Goal: Transaction & Acquisition: Subscribe to service/newsletter

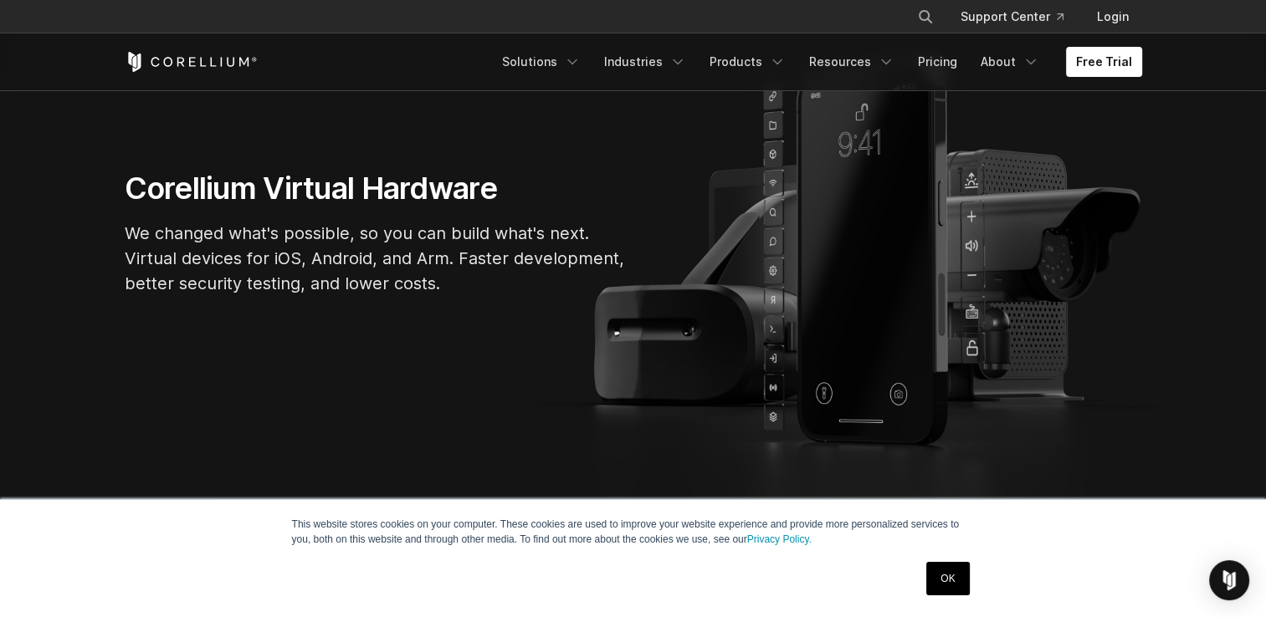
click at [941, 576] on link "OK" at bounding box center [947, 578] width 43 height 33
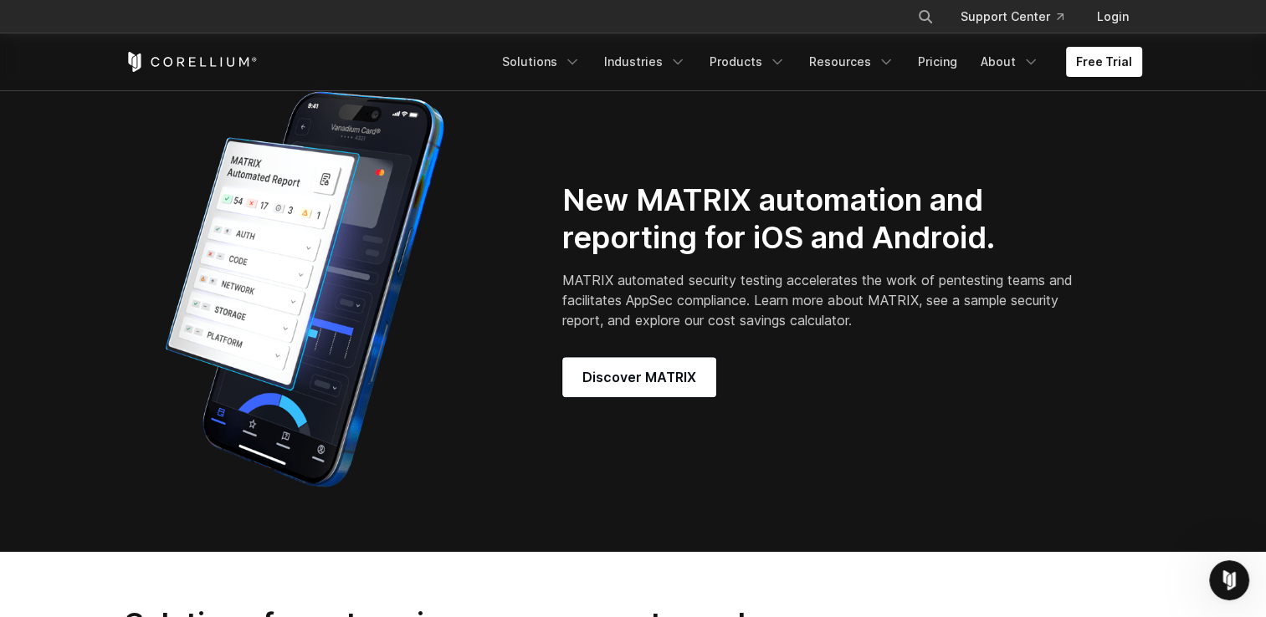
scroll to position [1339, 0]
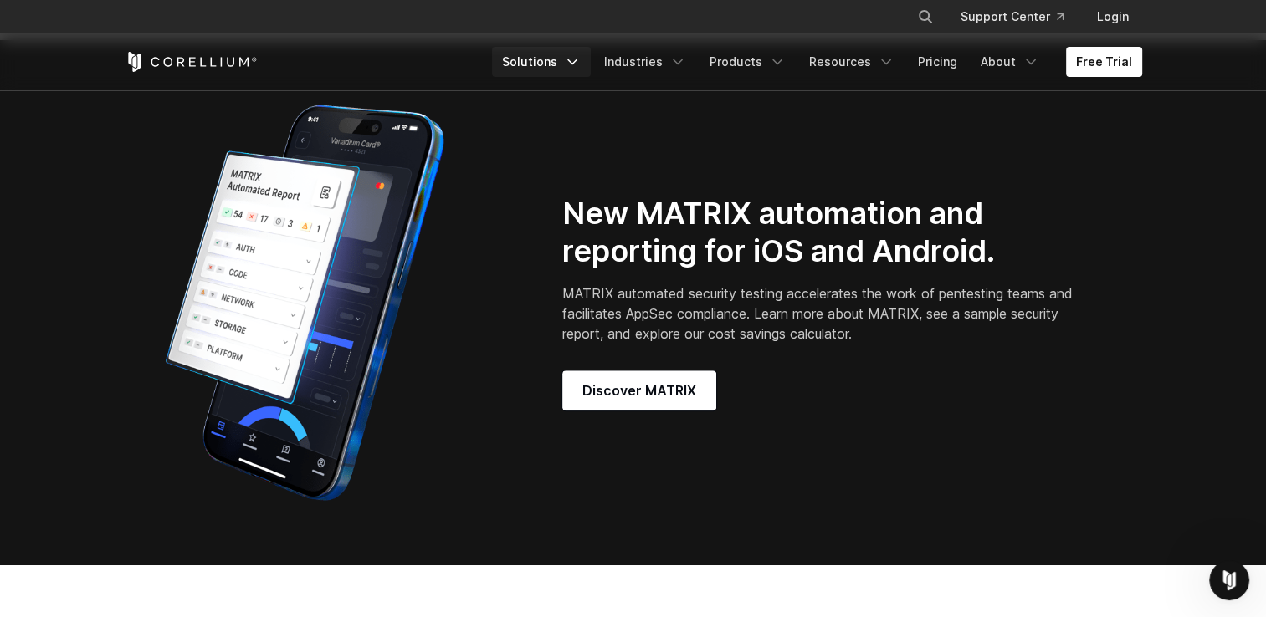
click at [579, 62] on icon "Navigation Menu" at bounding box center [572, 62] width 17 height 17
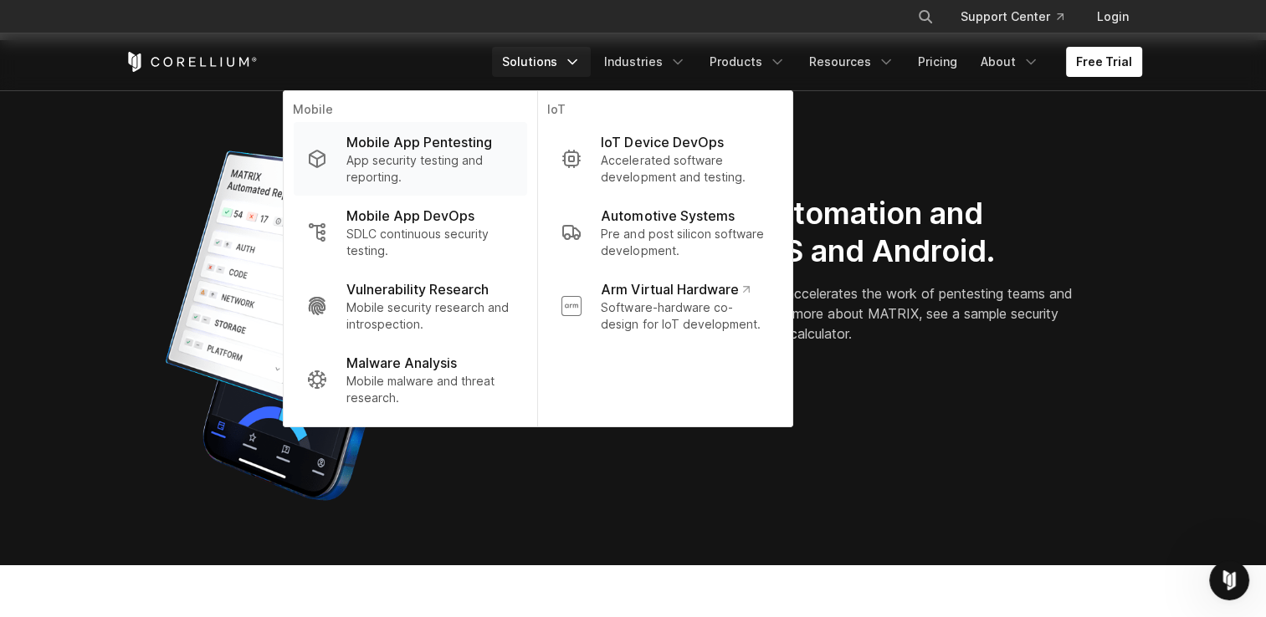
click at [458, 151] on p "Mobile App Pentesting" at bounding box center [419, 142] width 146 height 20
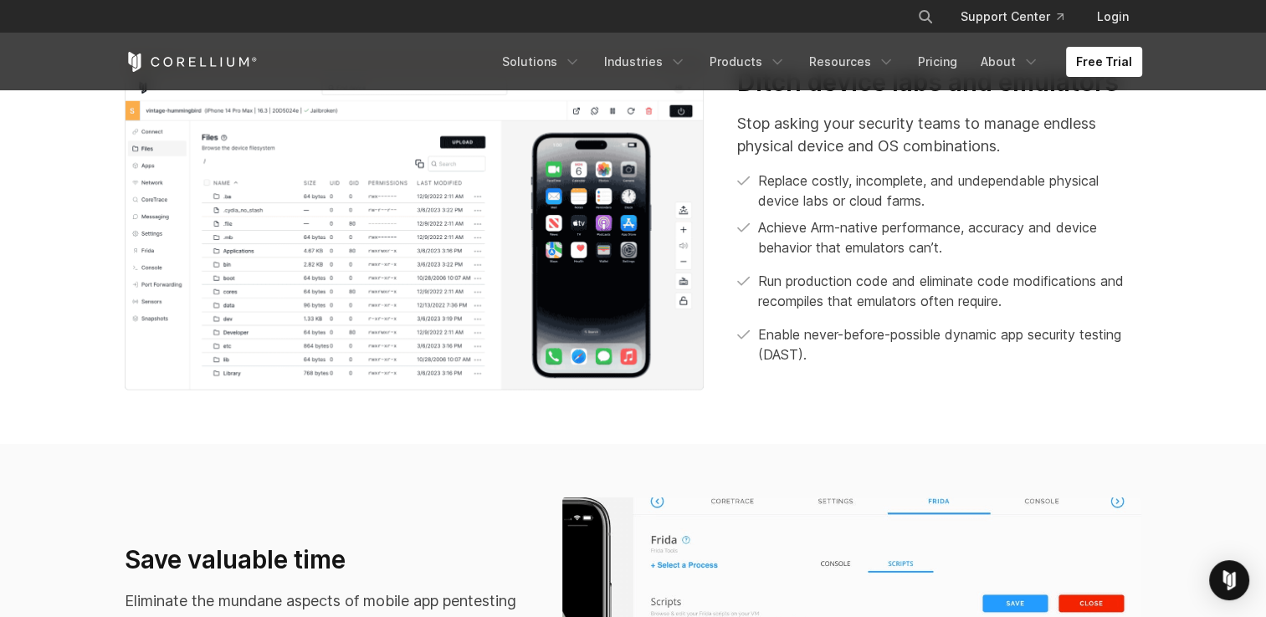
scroll to position [837, 0]
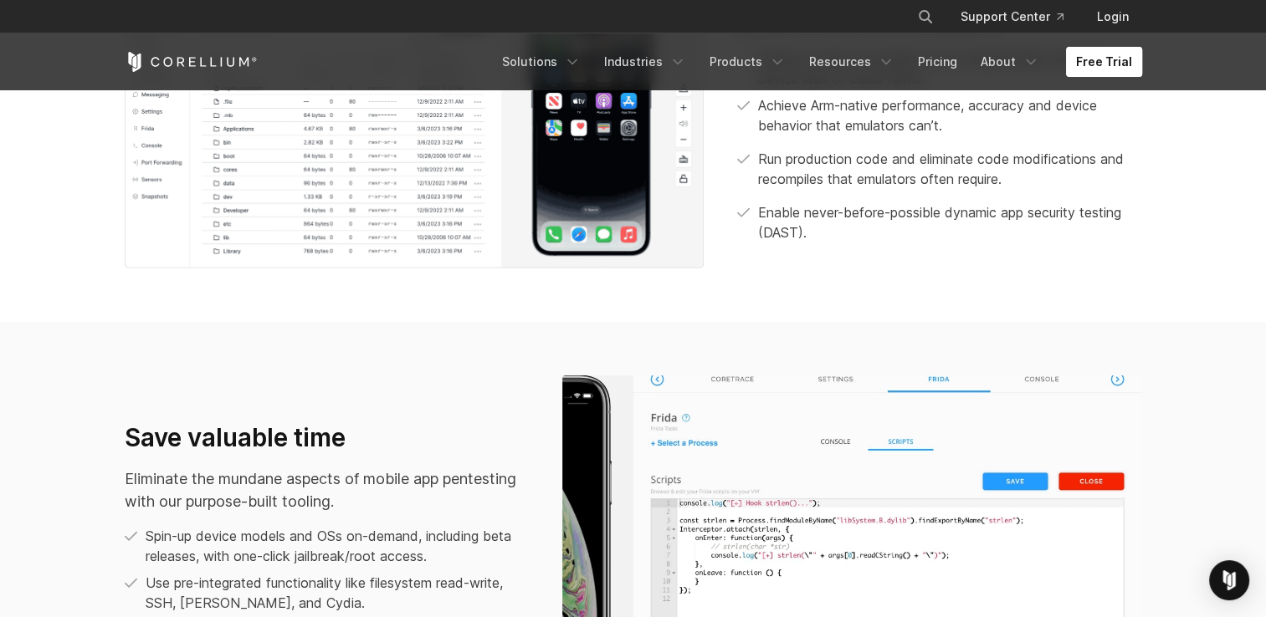
click at [1123, 69] on link "Free Trial" at bounding box center [1104, 62] width 76 height 30
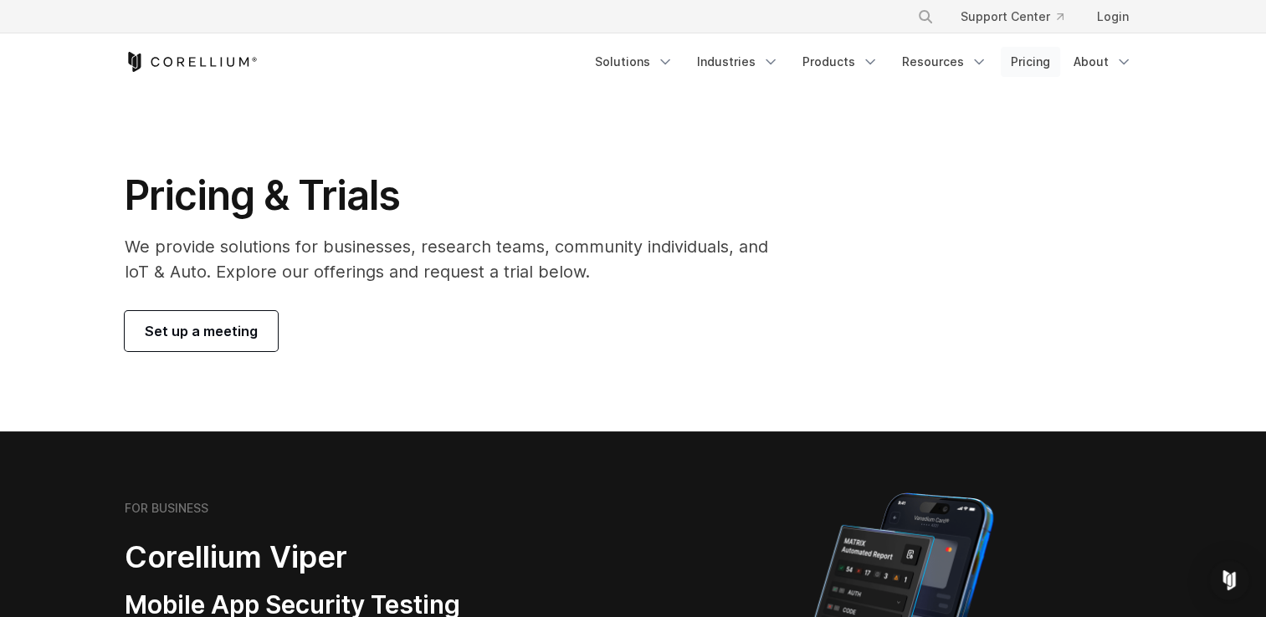
click at [1042, 62] on link "Pricing" at bounding box center [1030, 62] width 59 height 30
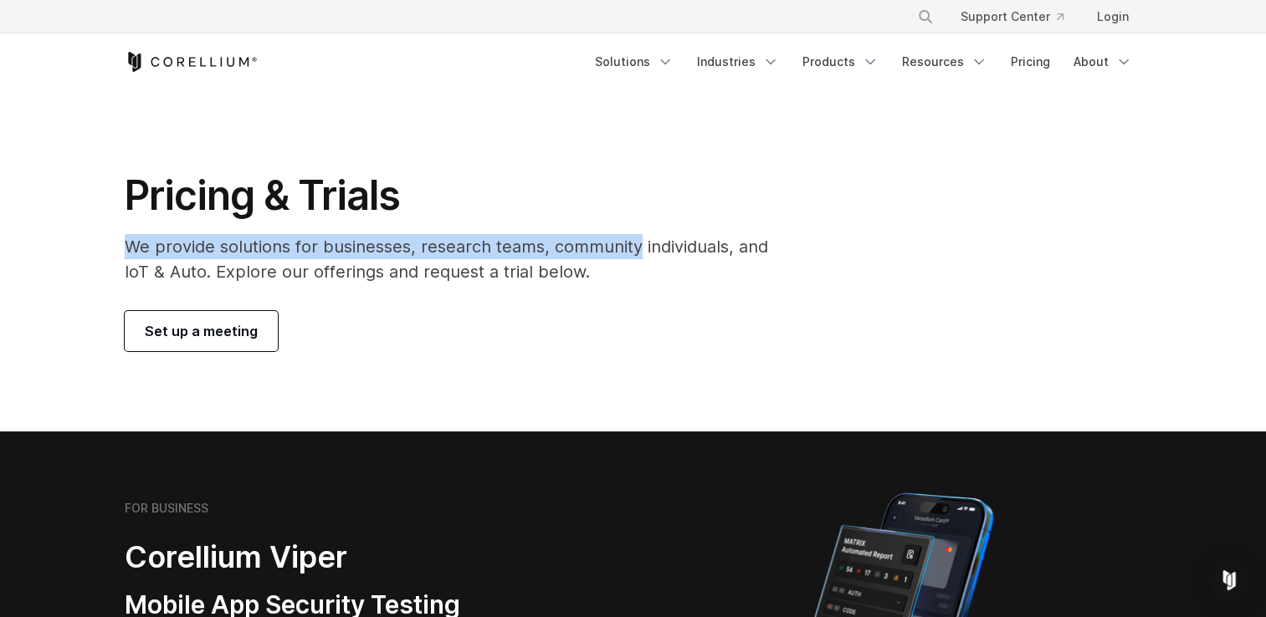
drag, startPoint x: 131, startPoint y: 242, endPoint x: 636, endPoint y: 259, distance: 505.6
click at [636, 259] on p "We provide solutions for businesses, research teams, community individuals, and…" at bounding box center [458, 259] width 667 height 50
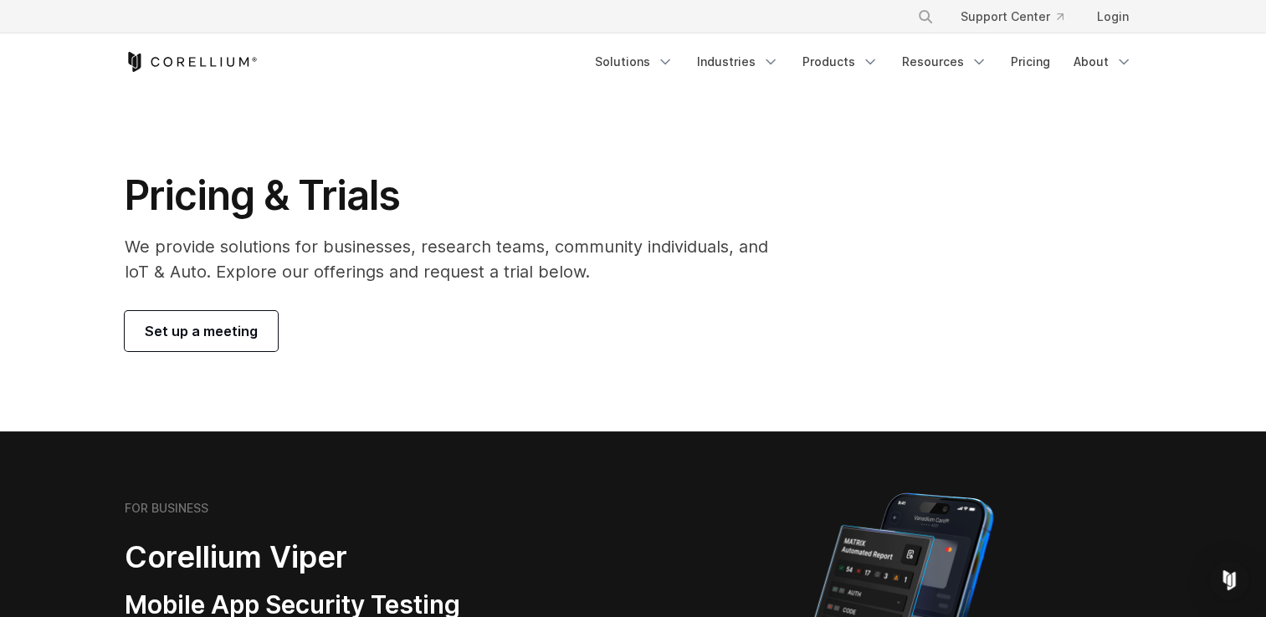
drag, startPoint x: 636, startPoint y: 259, endPoint x: 630, endPoint y: 270, distance: 13.1
click at [631, 270] on p "We provide solutions for businesses, research teams, community individuals, and…" at bounding box center [458, 259] width 667 height 50
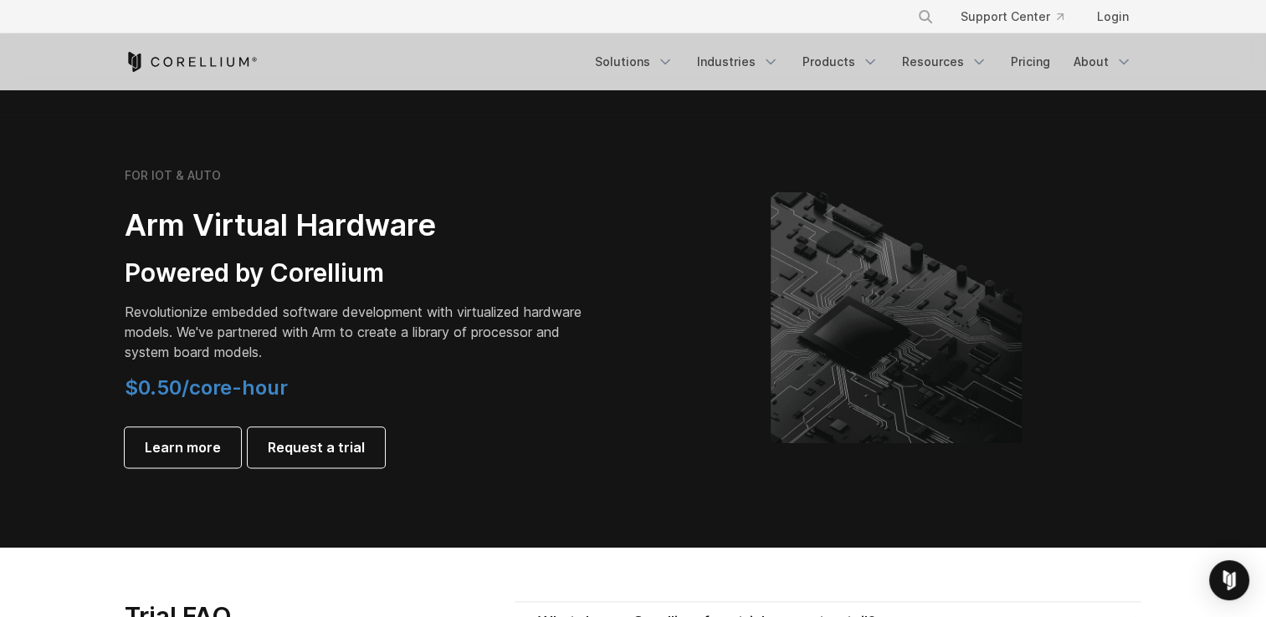
scroll to position [1924, 0]
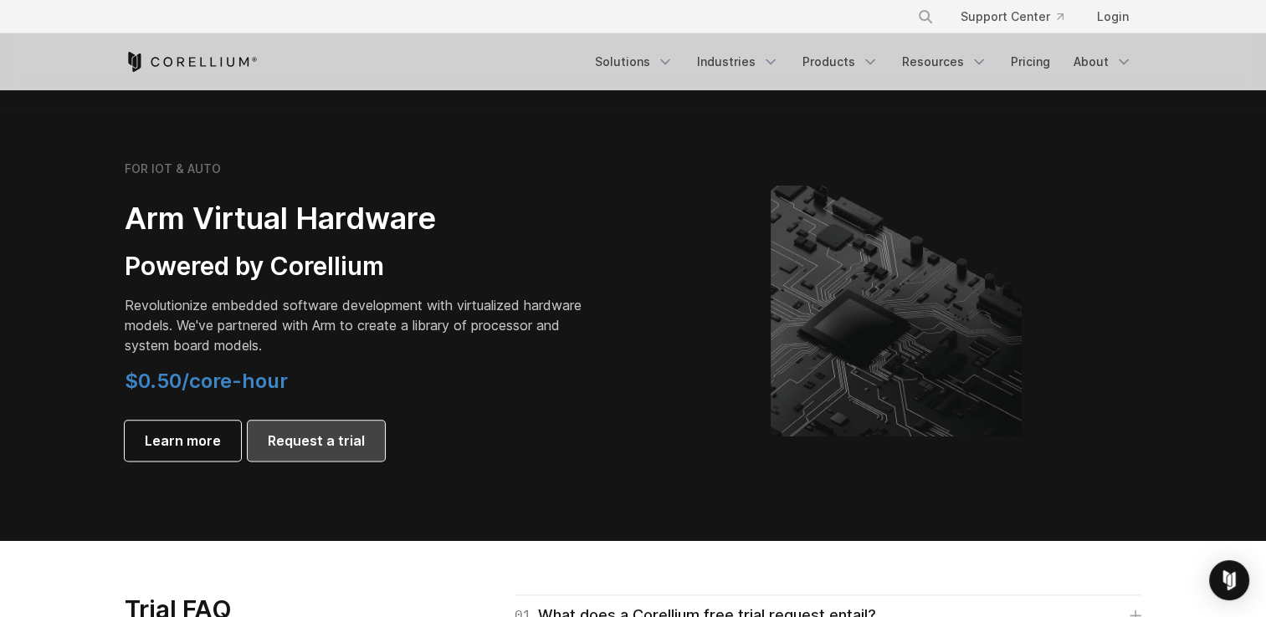
click at [335, 435] on span "Request a trial" at bounding box center [316, 441] width 97 height 20
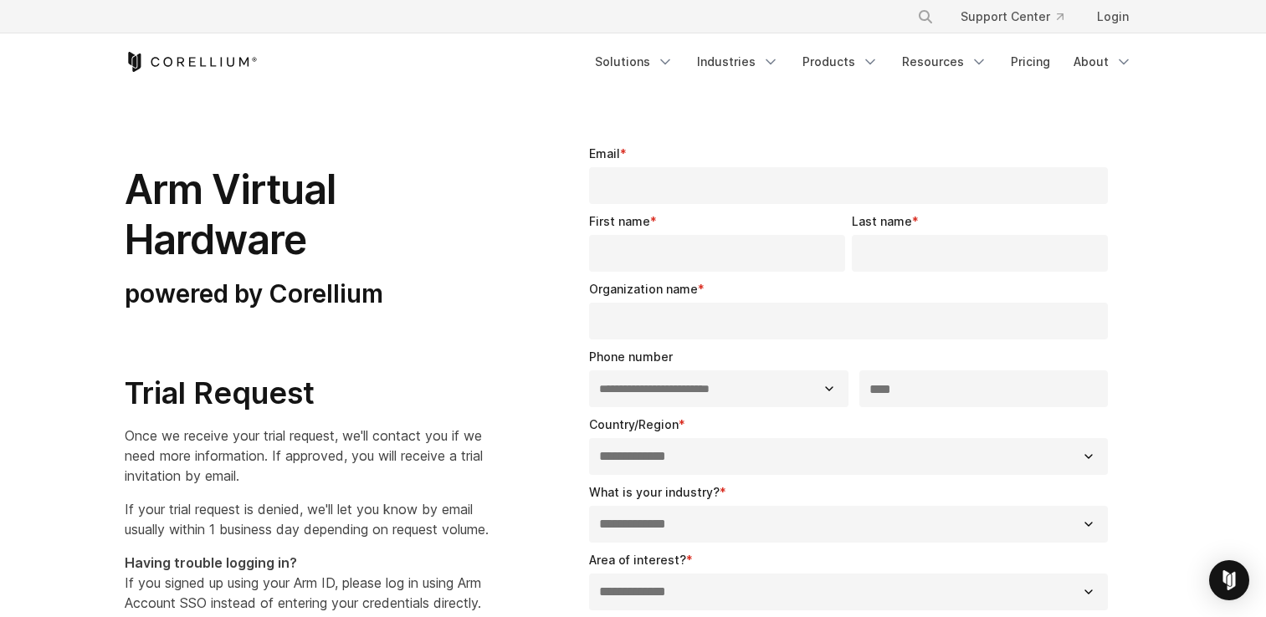
select select "**"
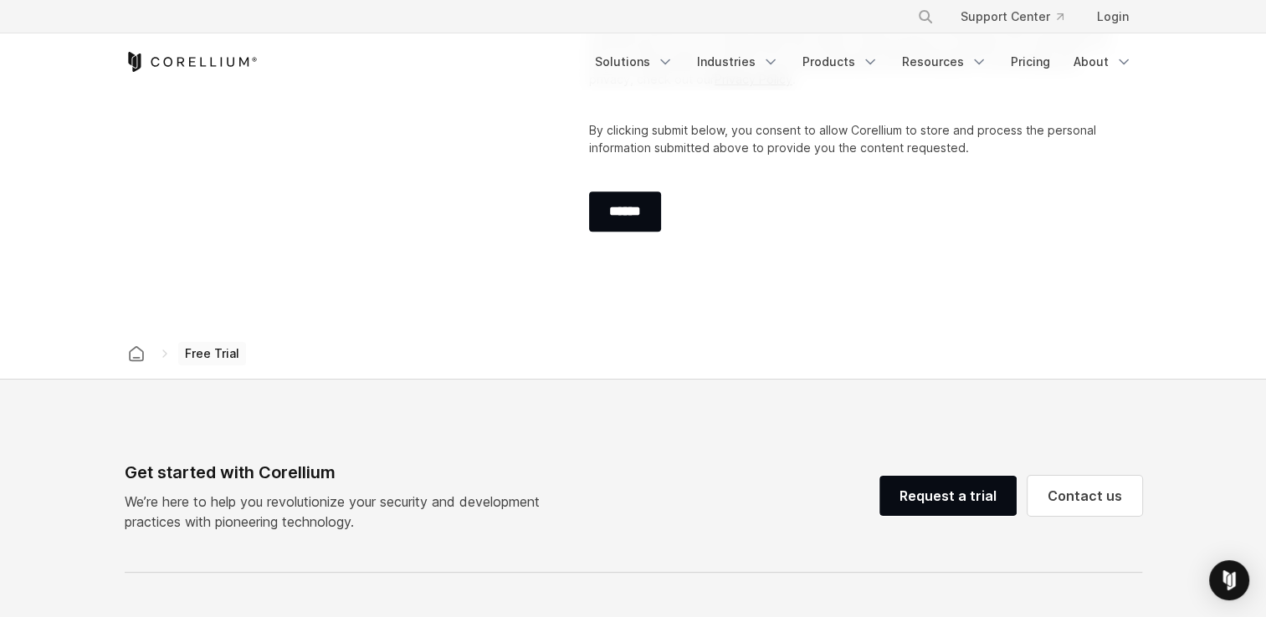
scroll to position [837, 0]
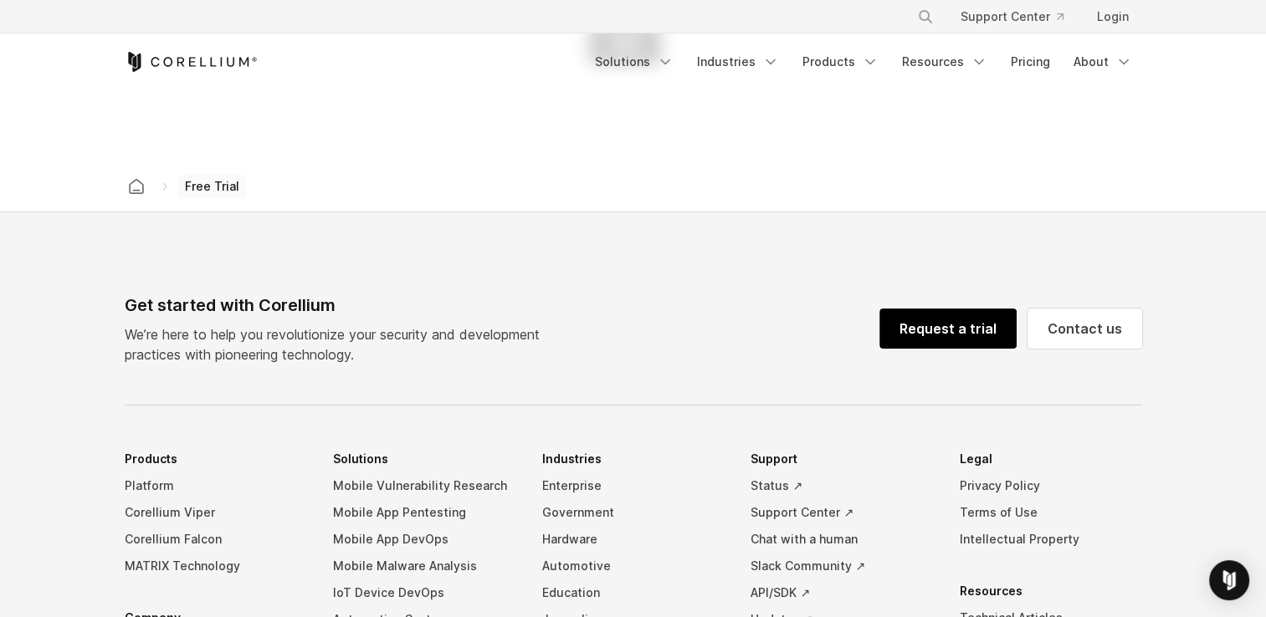
click at [942, 314] on link "Request a trial" at bounding box center [947, 329] width 137 height 40
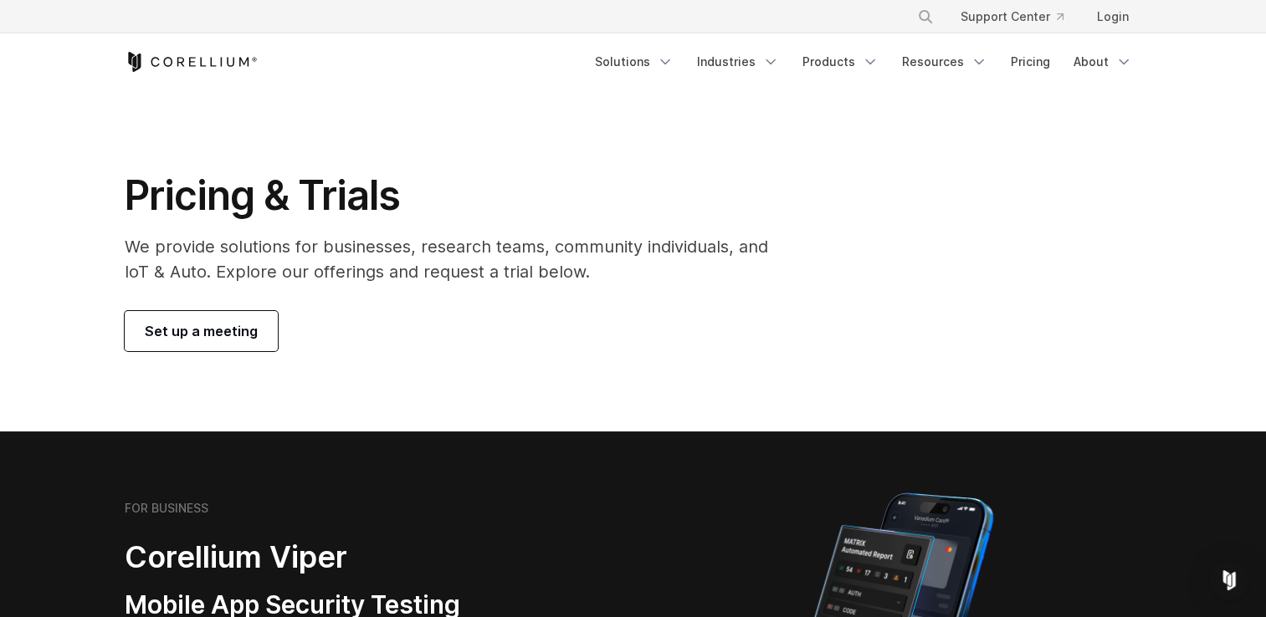
click at [213, 328] on span "Set up a meeting" at bounding box center [201, 331] width 113 height 20
